Goal: Check status

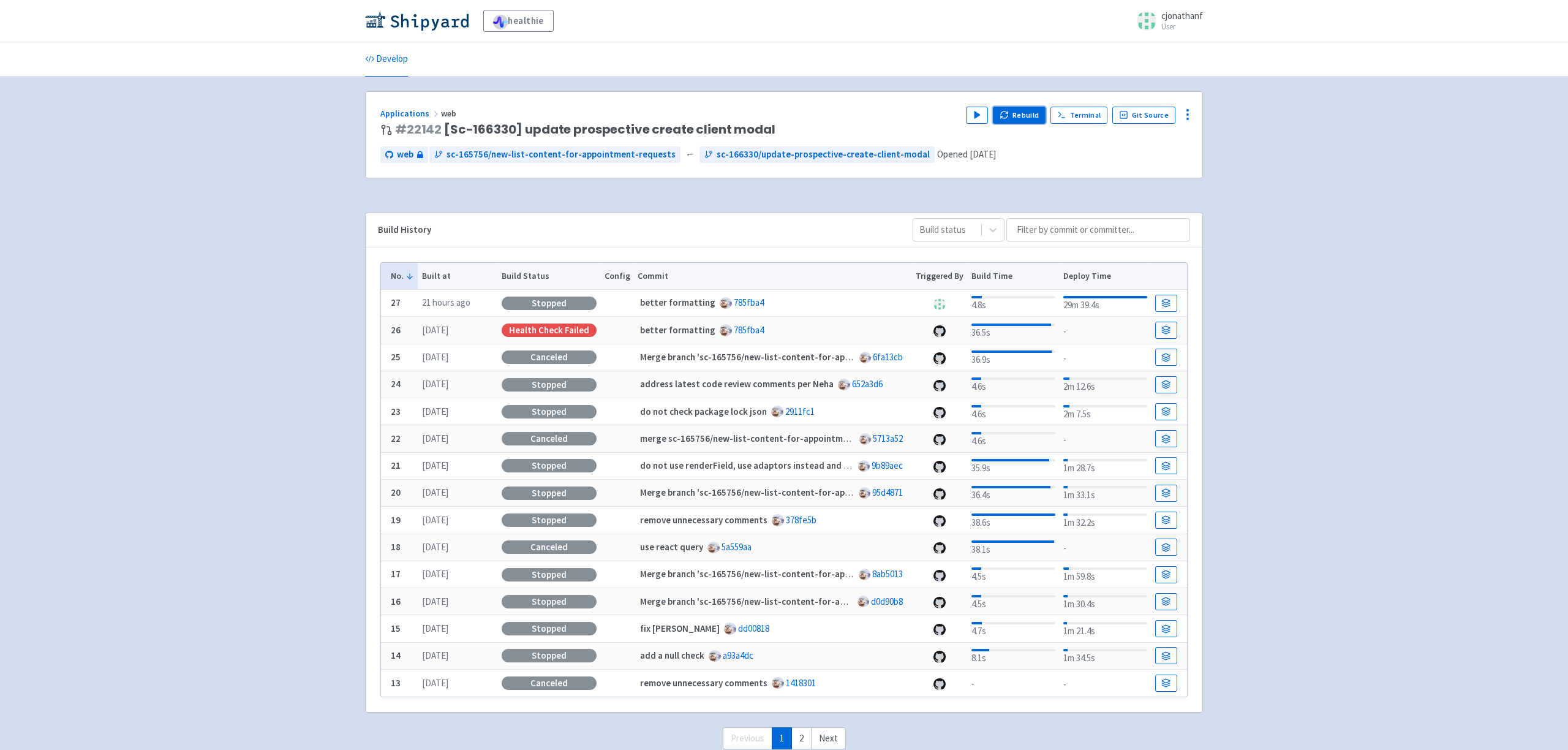
click at [1015, 107] on button "Rebuild" at bounding box center [1019, 115] width 53 height 17
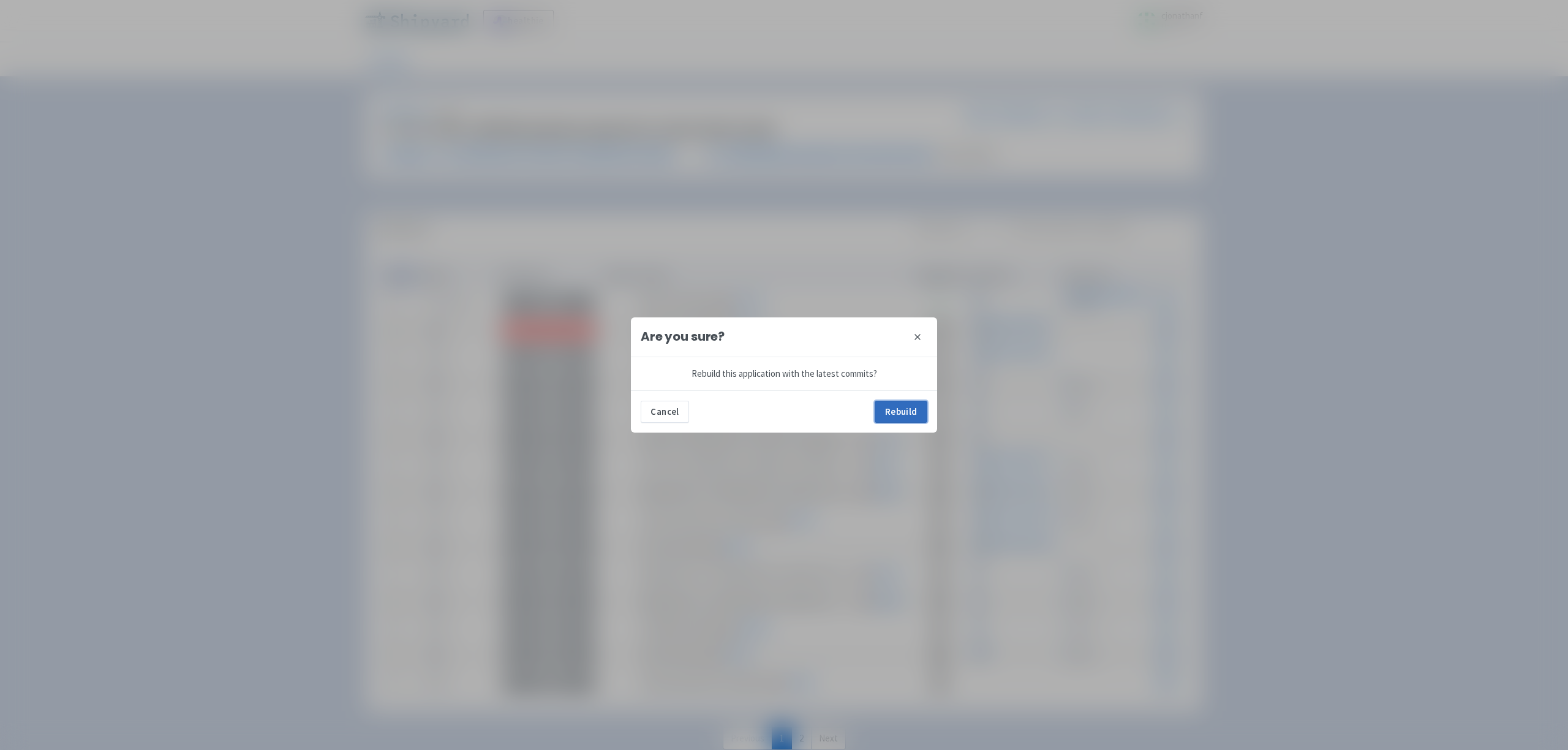
click at [888, 409] on button "Rebuild" at bounding box center [900, 412] width 53 height 22
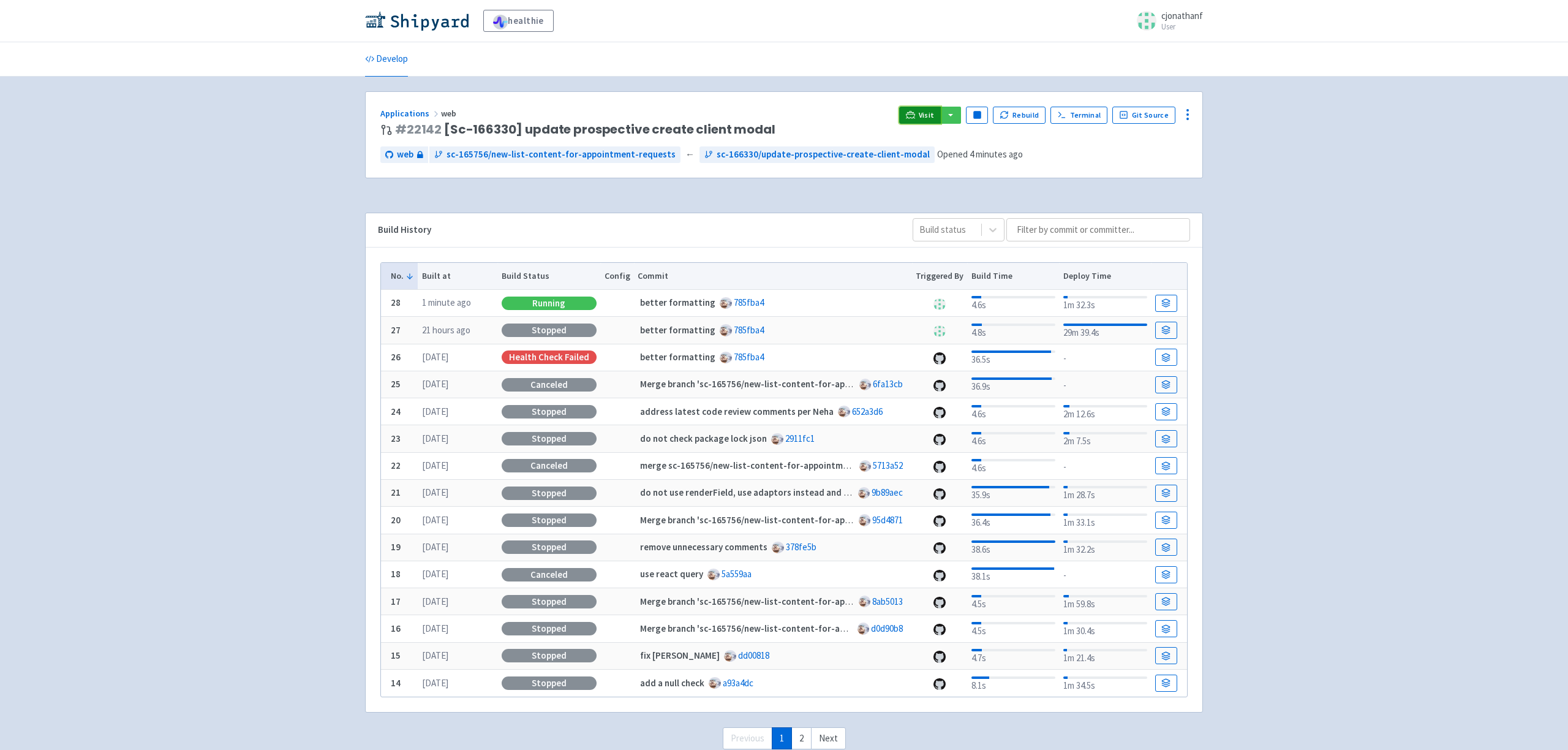
click at [922, 118] on link "Visit" at bounding box center [919, 115] width 42 height 17
